Goal: Information Seeking & Learning: Learn about a topic

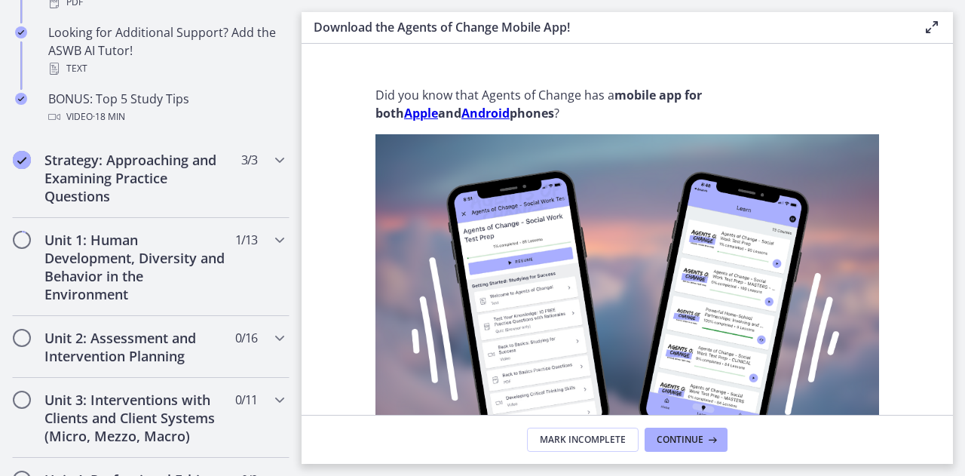
scroll to position [829, 0]
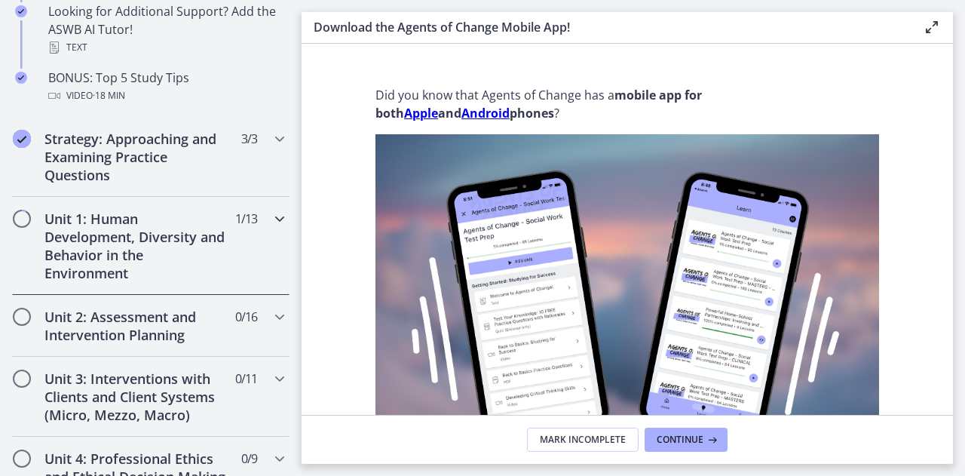
click at [118, 240] on h2 "Unit 1: Human Development, Diversity and Behavior in the Environment" at bounding box center [136, 246] width 184 height 72
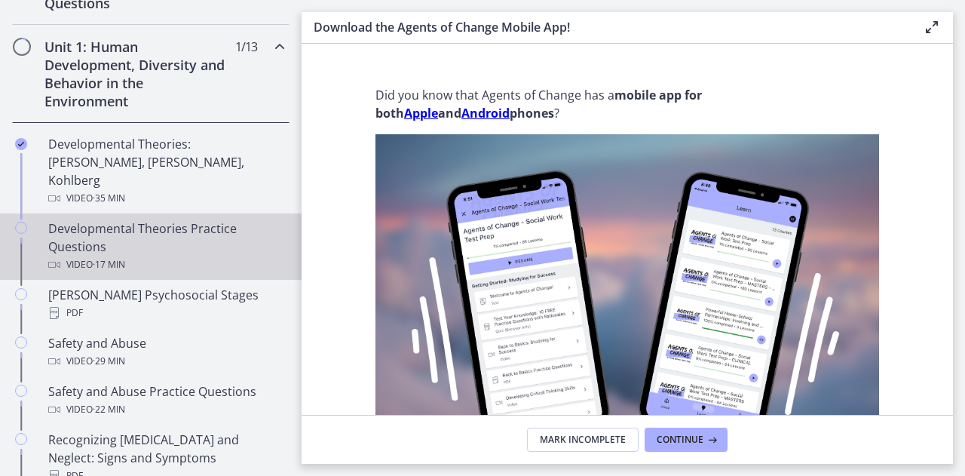
scroll to position [452, 0]
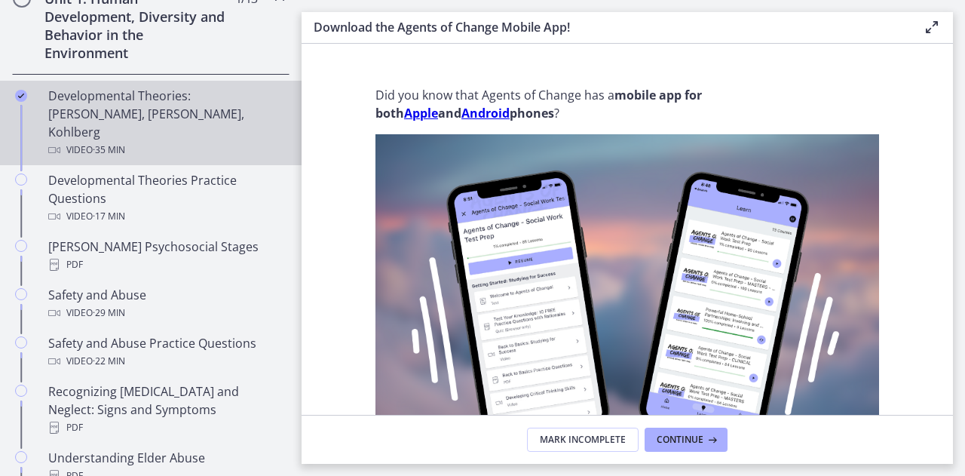
click at [159, 99] on div "Developmental Theories: [PERSON_NAME], [PERSON_NAME], Kohlberg Video · 35 min" at bounding box center [165, 123] width 235 height 72
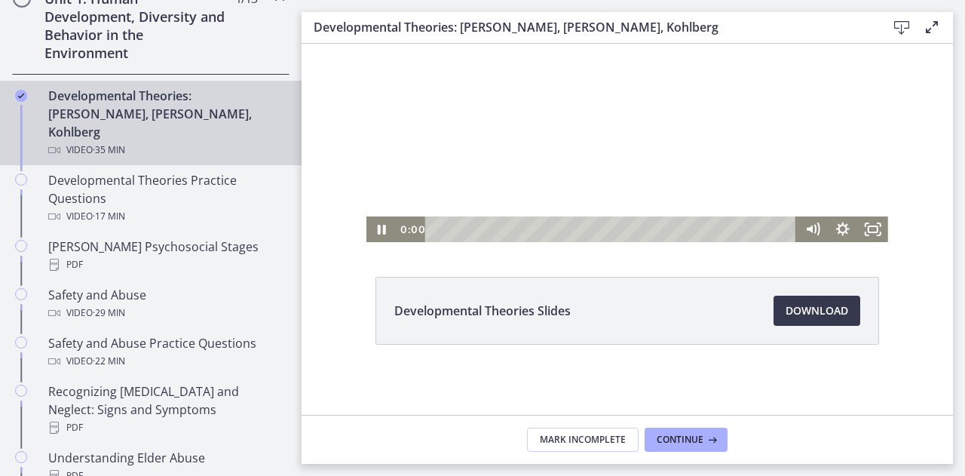
scroll to position [96, 0]
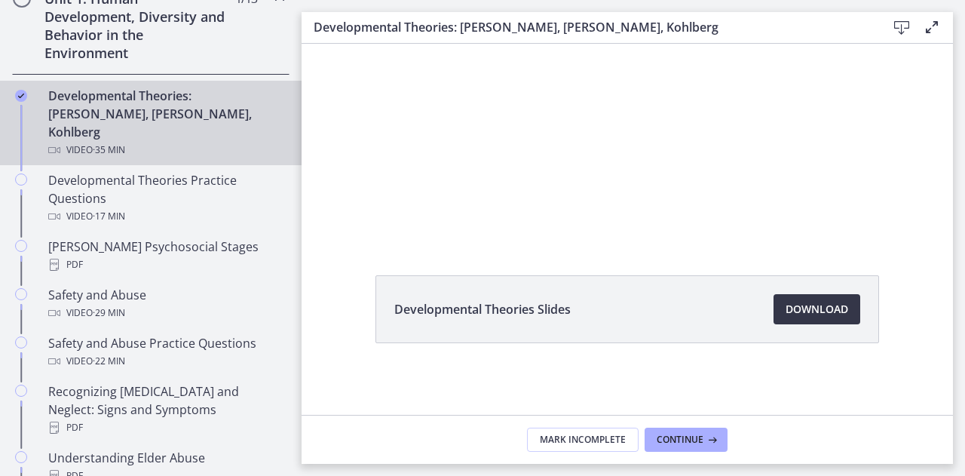
click at [822, 311] on span "Download Opens in a new window" at bounding box center [816, 309] width 63 height 18
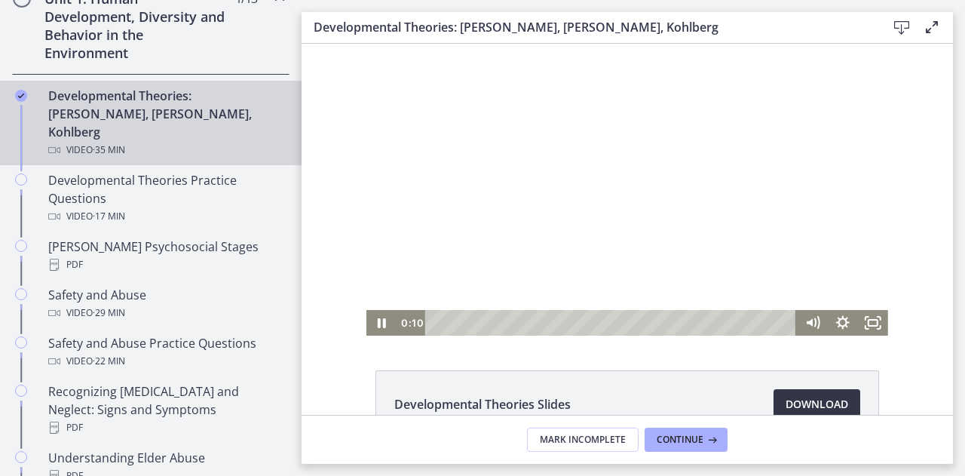
scroll to position [0, 0]
click at [378, 321] on icon "Pause" at bounding box center [382, 325] width 10 height 12
click at [378, 321] on icon "Play Video" at bounding box center [383, 324] width 36 height 31
click at [378, 321] on icon "Pause" at bounding box center [382, 325] width 8 height 10
click at [378, 321] on icon "Play Video" at bounding box center [383, 324] width 36 height 31
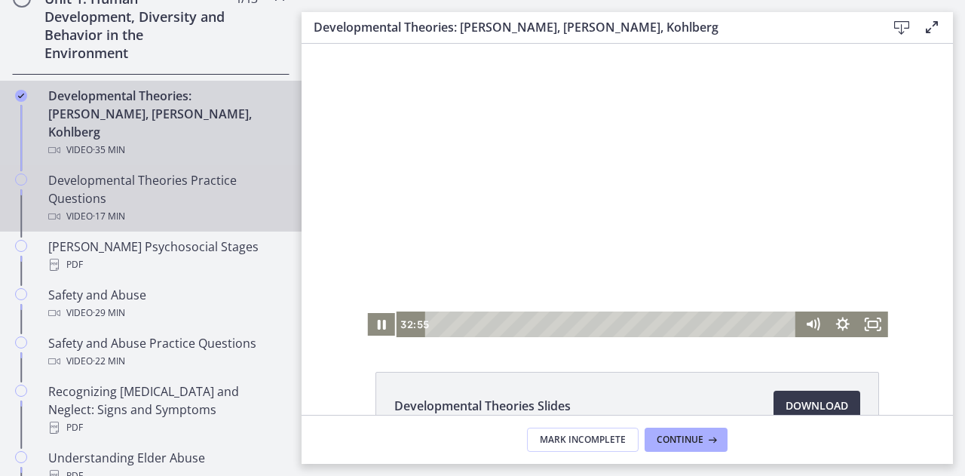
click at [180, 171] on div "Developmental Theories Practice Questions Video · 17 min" at bounding box center [165, 198] width 235 height 54
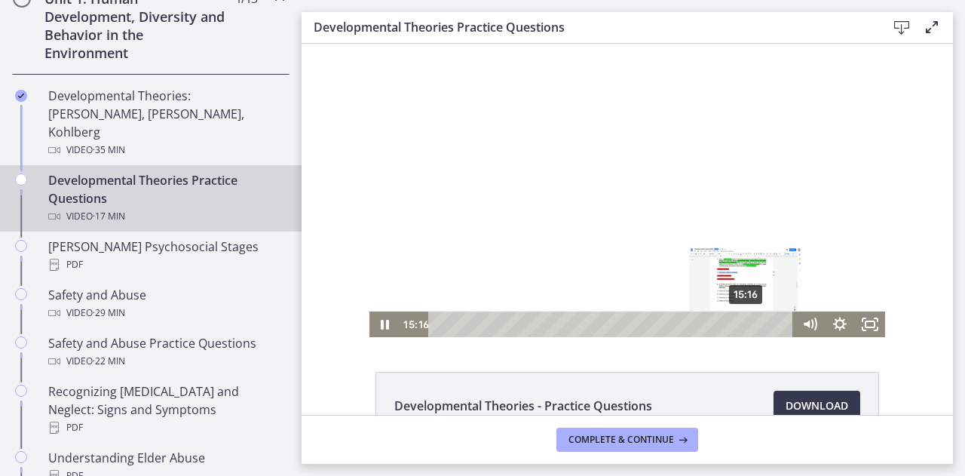
click at [741, 321] on div "15:16" at bounding box center [612, 324] width 347 height 26
click at [748, 320] on div "15:39" at bounding box center [612, 324] width 347 height 26
